Goal: Find specific page/section: Find specific page/section

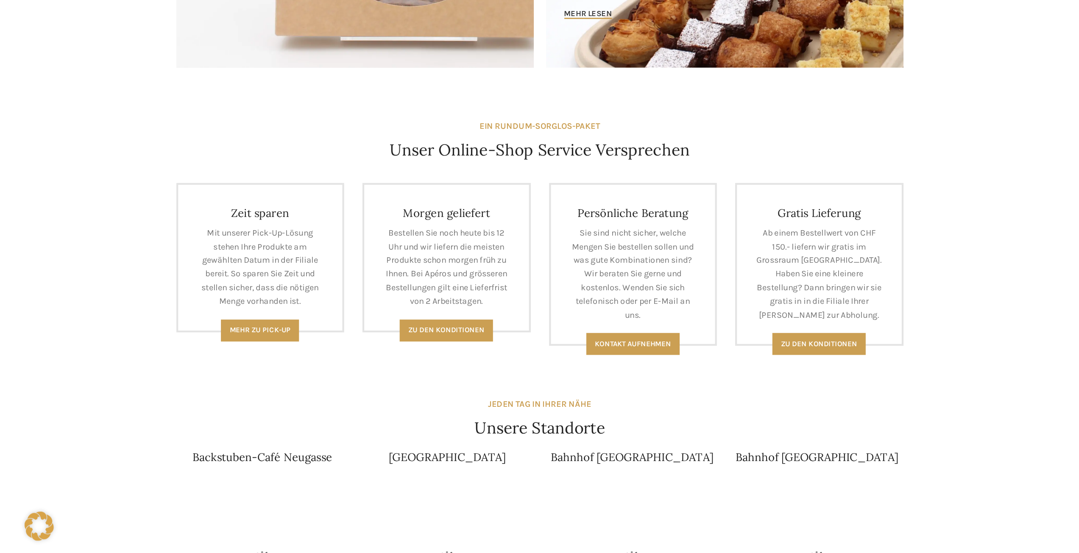
scroll to position [339, 0]
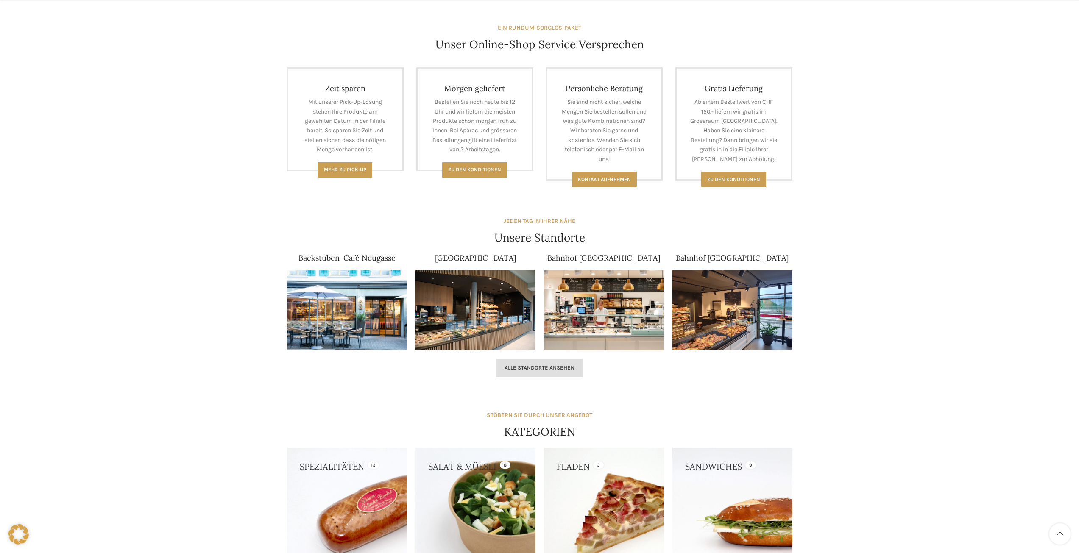
click at [538, 366] on span "Alle Standorte ansehen" at bounding box center [539, 367] width 70 height 7
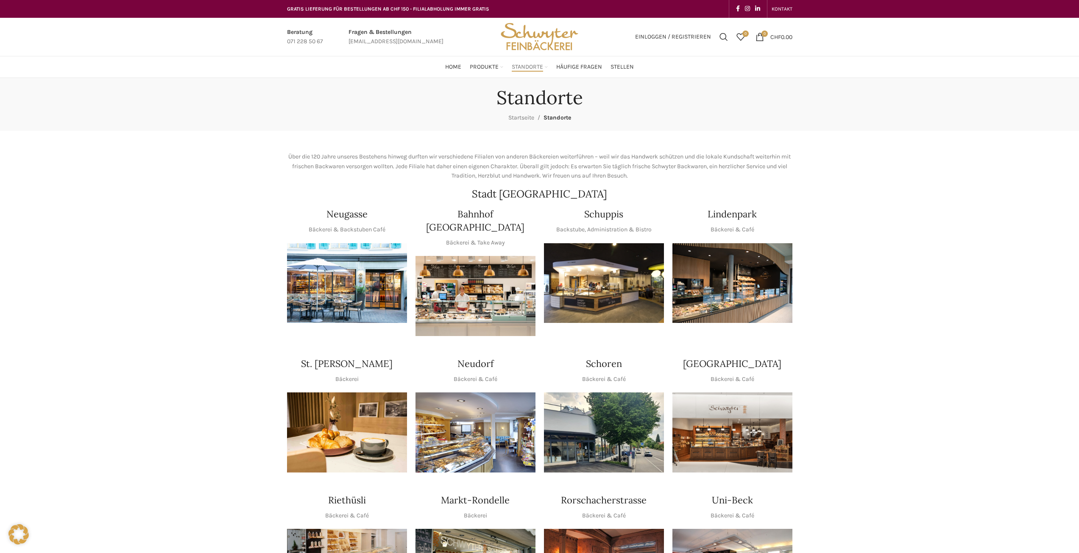
click at [637, 228] on p "Backstube, Administration & Bistro" at bounding box center [603, 229] width 95 height 9
click at [621, 287] on img "1 / 1" at bounding box center [604, 283] width 120 height 80
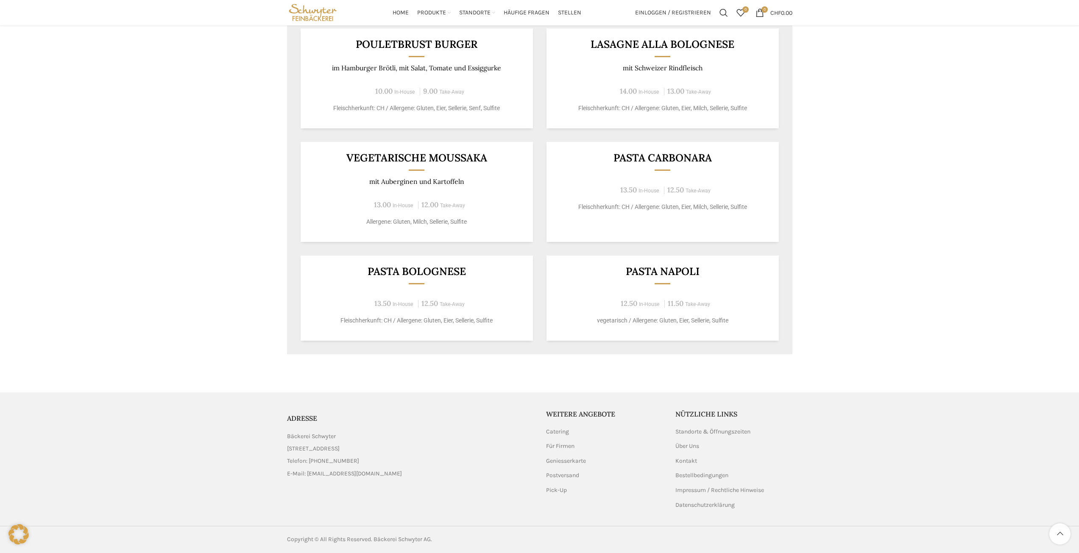
scroll to position [378, 0]
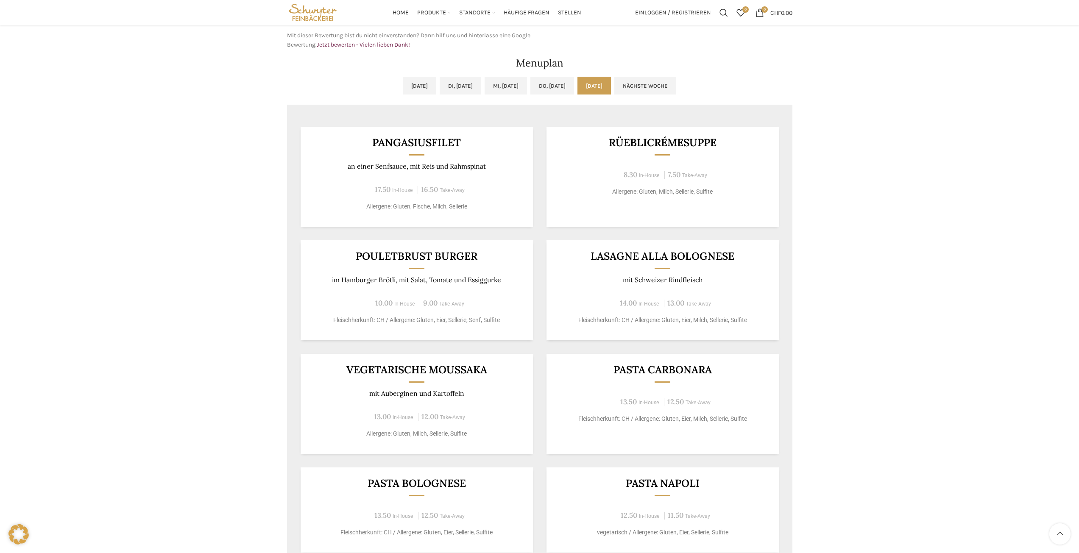
click at [441, 140] on h3 "Pangasiusfilet" at bounding box center [416, 142] width 211 height 11
click at [440, 140] on h3 "Pangasiusfilet" at bounding box center [416, 142] width 211 height 11
copy h3 "Pangasiusfilet"
